Goal: Task Accomplishment & Management: Manage account settings

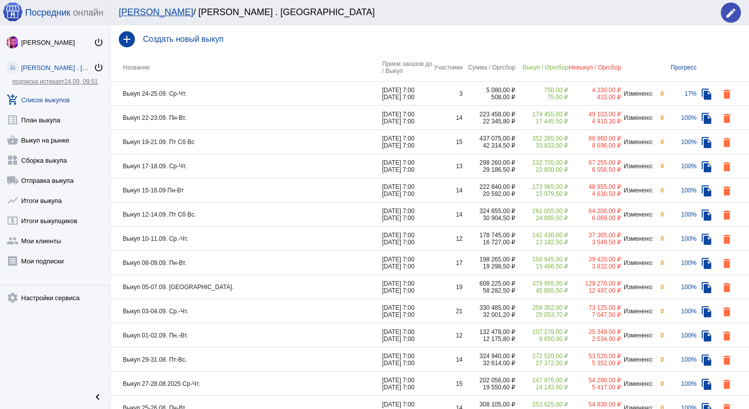
click at [218, 101] on td "Выкуп 24-25.09. Ср-Чт." at bounding box center [246, 94] width 271 height 24
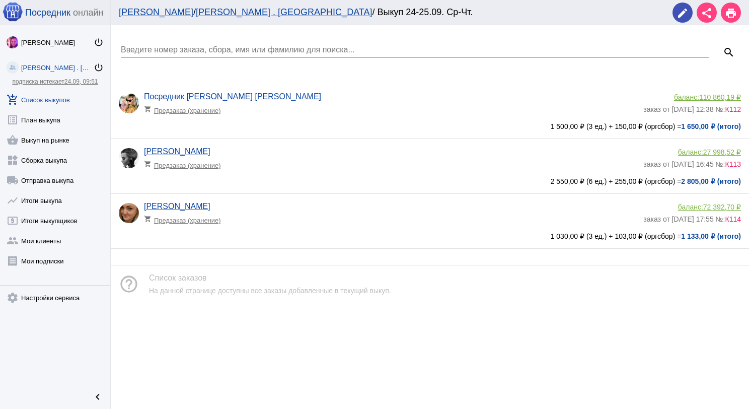
click at [62, 103] on link "add_shopping_cart Список выкупов" at bounding box center [55, 98] width 110 height 20
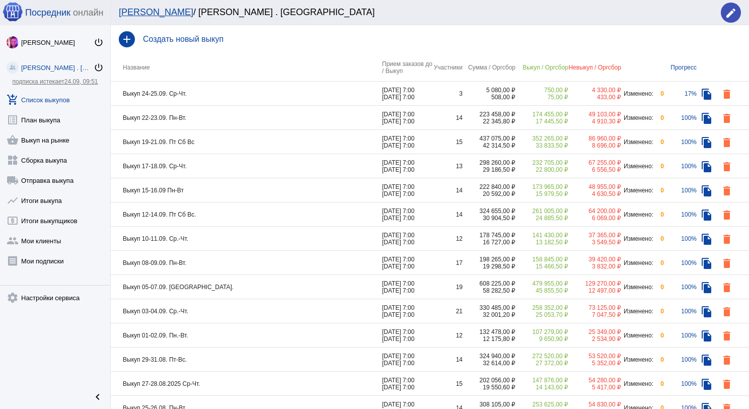
drag, startPoint x: 241, startPoint y: 109, endPoint x: 247, endPoint y: 115, distance: 8.2
click at [243, 111] on td "Выкуп 22-23.09. Пн-Вт." at bounding box center [246, 118] width 271 height 24
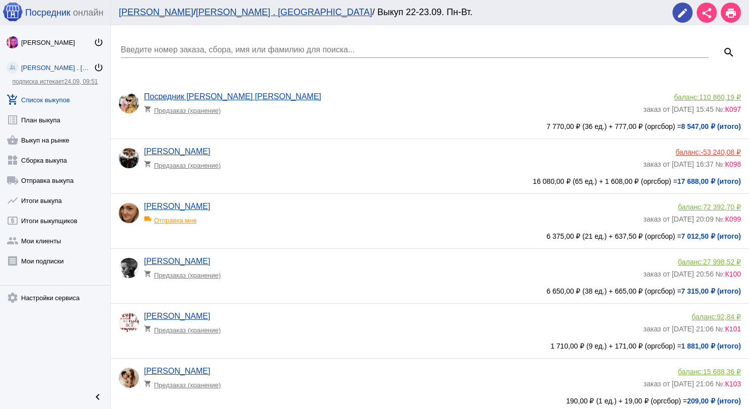
click at [212, 50] on input "Введите номер заказа, сбора, имя или фамилию для поиска..." at bounding box center [415, 49] width 588 height 9
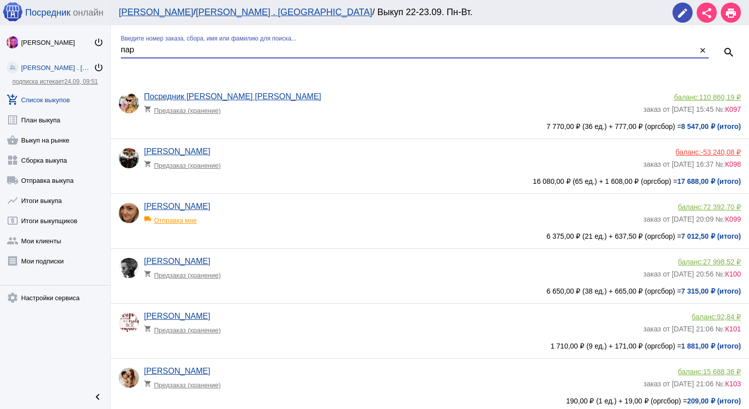
type input "пар"
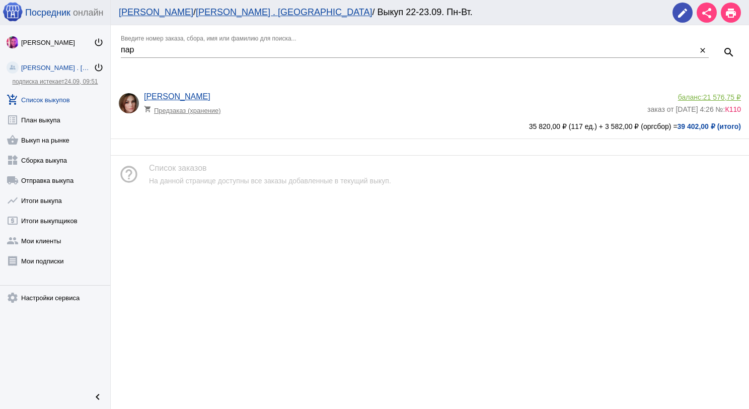
click at [708, 93] on span "21 576,75 ₽" at bounding box center [722, 97] width 38 height 8
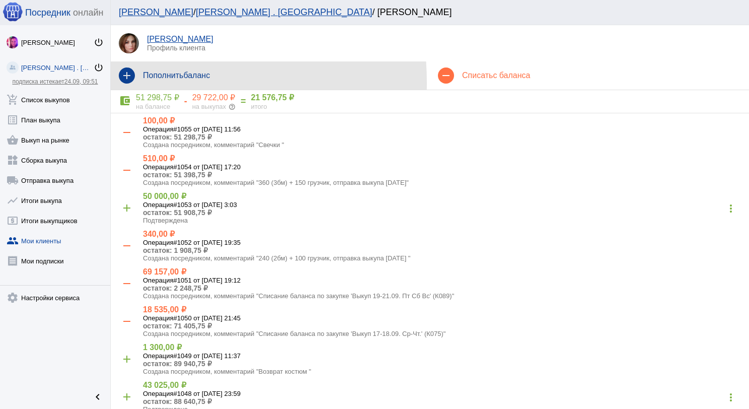
click at [127, 83] on mat-icon "add" at bounding box center [127, 75] width 16 height 16
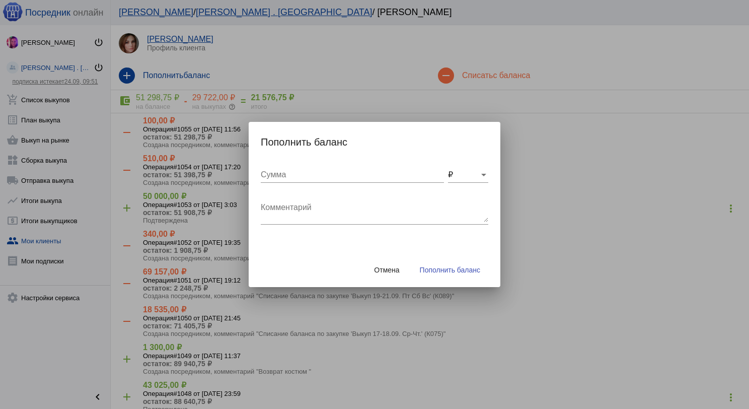
click at [264, 172] on input "Сумма" at bounding box center [352, 174] width 183 height 9
type input "165"
click at [272, 205] on textarea "Комментарий" at bounding box center [375, 212] width 228 height 20
type textarea "Возврат К089 #92"
click at [453, 270] on span "Пополнить баланс" at bounding box center [450, 270] width 60 height 8
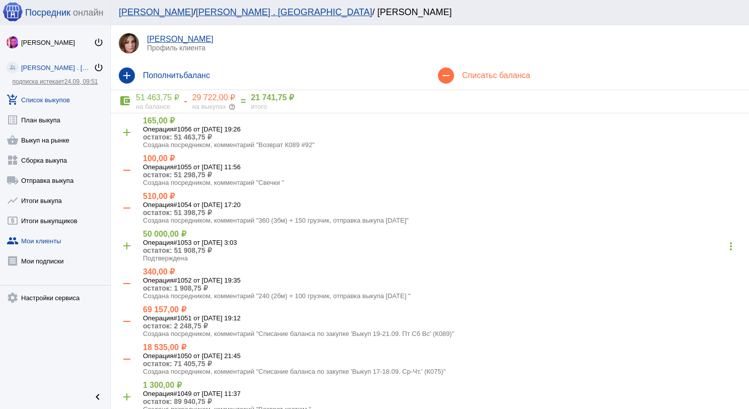
click at [56, 103] on link "add_shopping_cart Список выкупов" at bounding box center [55, 98] width 110 height 20
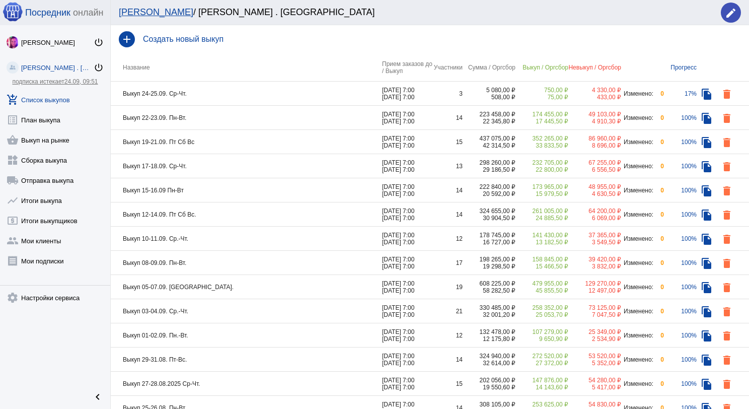
click at [222, 112] on td "Выкуп 22-23.09. Пн-Вт." at bounding box center [246, 118] width 271 height 24
